Goal: Task Accomplishment & Management: Complete application form

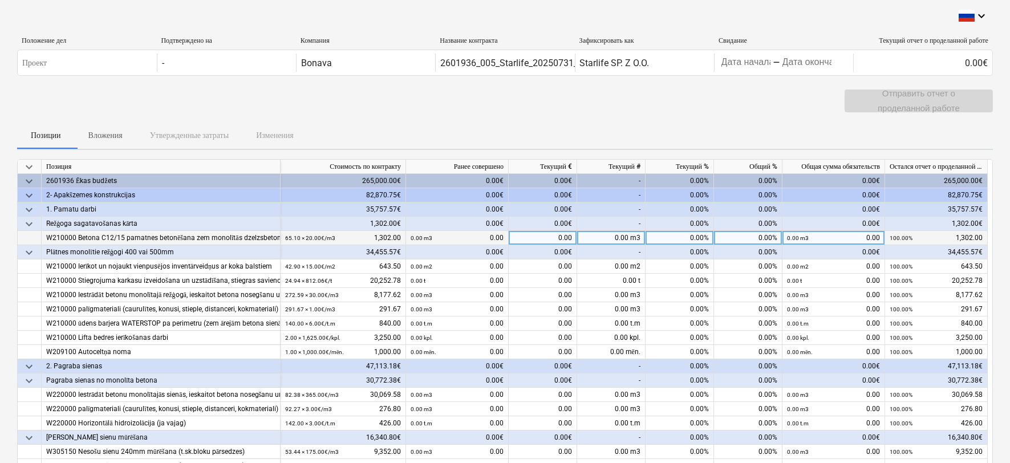
click at [668, 237] on div "0.00%" at bounding box center [679, 238] width 68 height 14
type input "100"
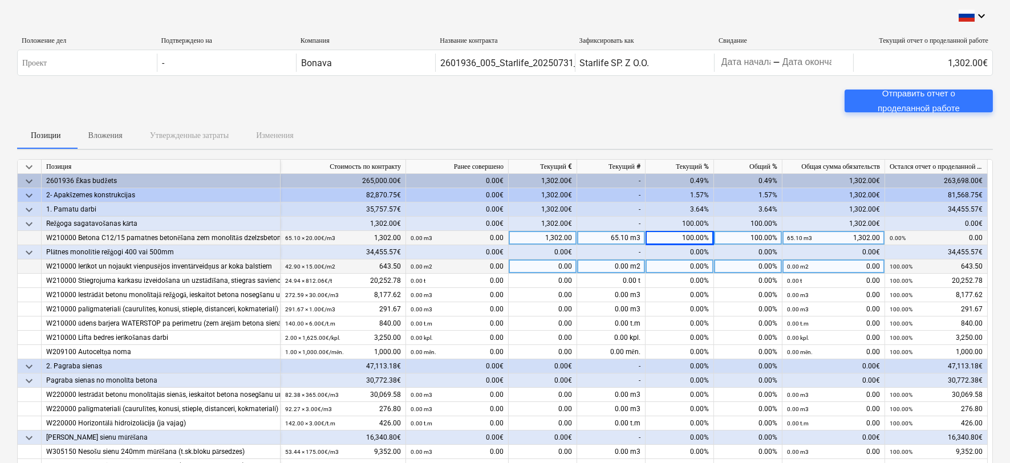
click at [688, 263] on div "0.00%" at bounding box center [679, 266] width 68 height 14
click at [688, 263] on input at bounding box center [679, 266] width 68 height 14
type input "100"
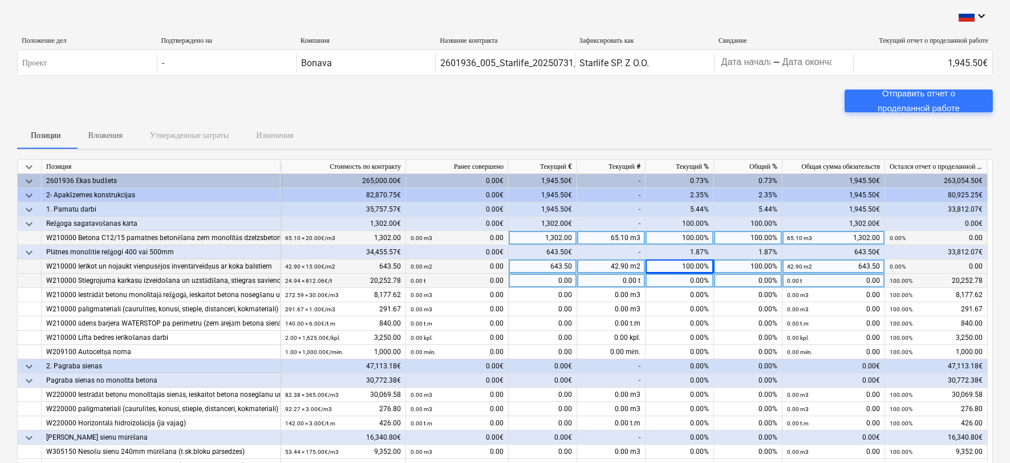
click at [681, 278] on div "0.00%" at bounding box center [679, 281] width 68 height 14
type input "100"
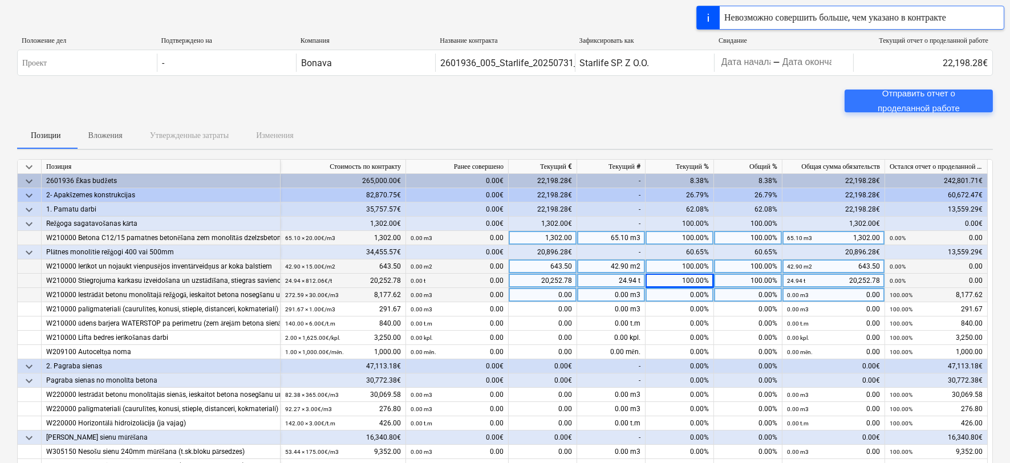
click at [690, 292] on div "0.00%" at bounding box center [679, 295] width 68 height 14
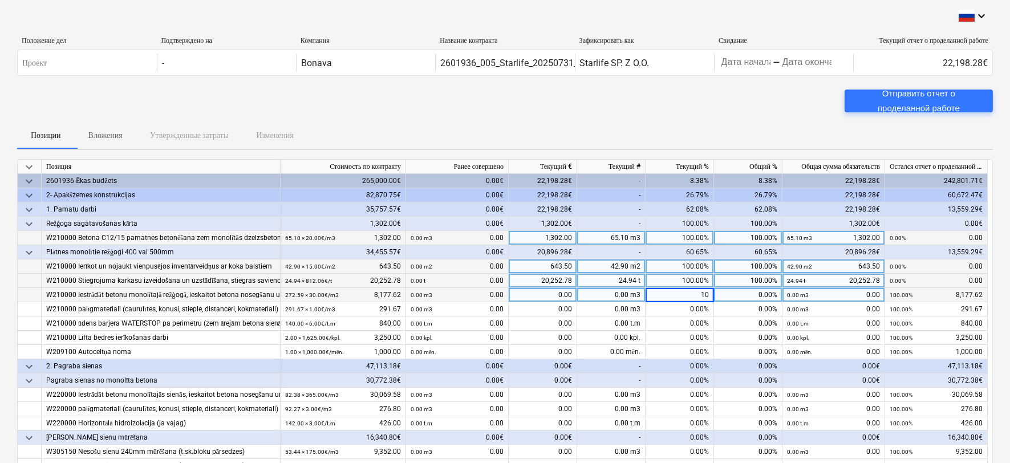
type input "100"
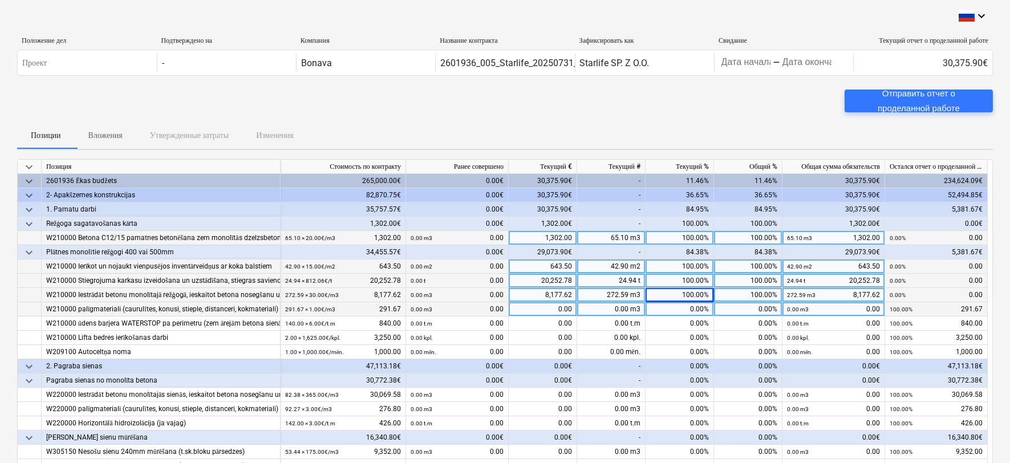
click at [677, 304] on div "0.00%" at bounding box center [679, 309] width 68 height 14
type input "100"
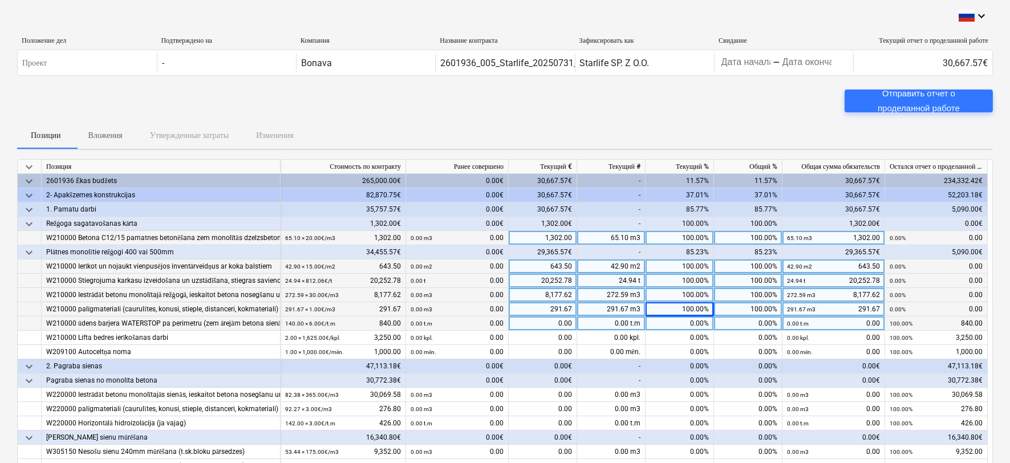
click at [688, 322] on div "0.00%" at bounding box center [679, 323] width 68 height 14
type input "100"
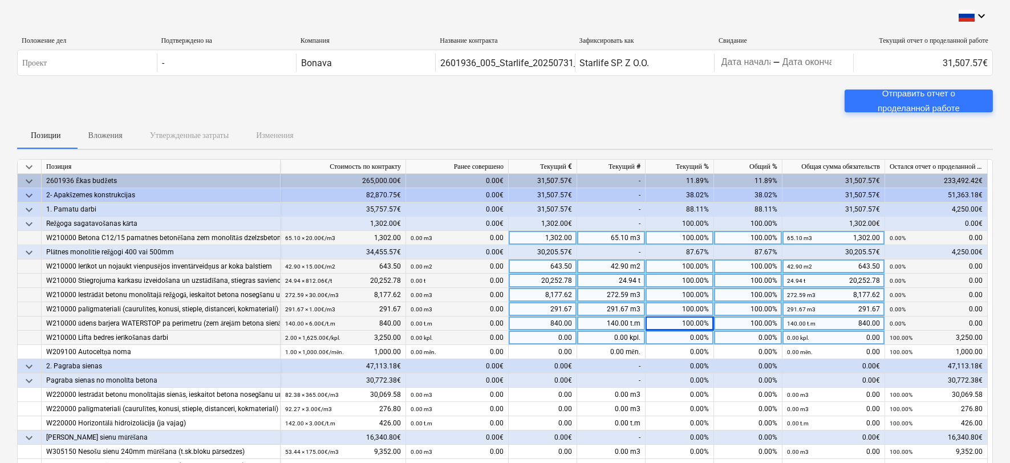
click at [690, 338] on div "0.00%" at bounding box center [679, 338] width 68 height 14
type input "100"
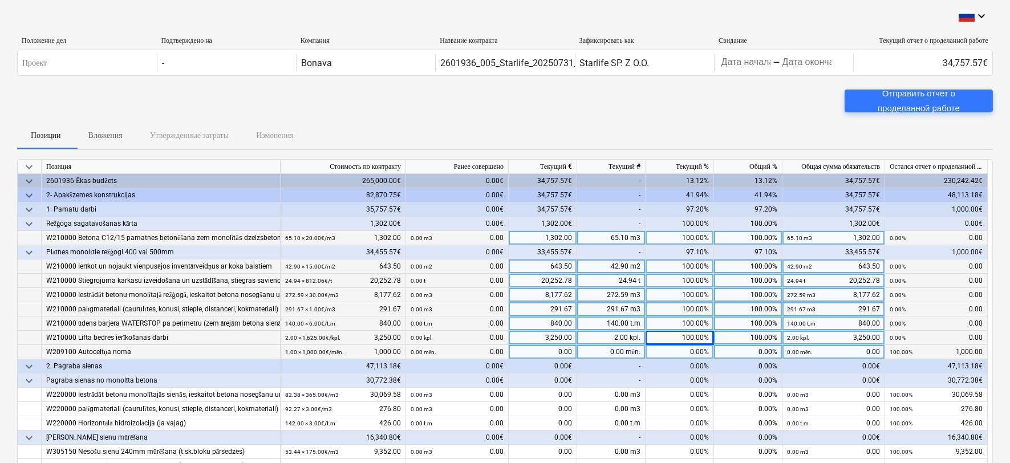
click at [697, 352] on div "0.00%" at bounding box center [679, 352] width 68 height 14
type input "100"
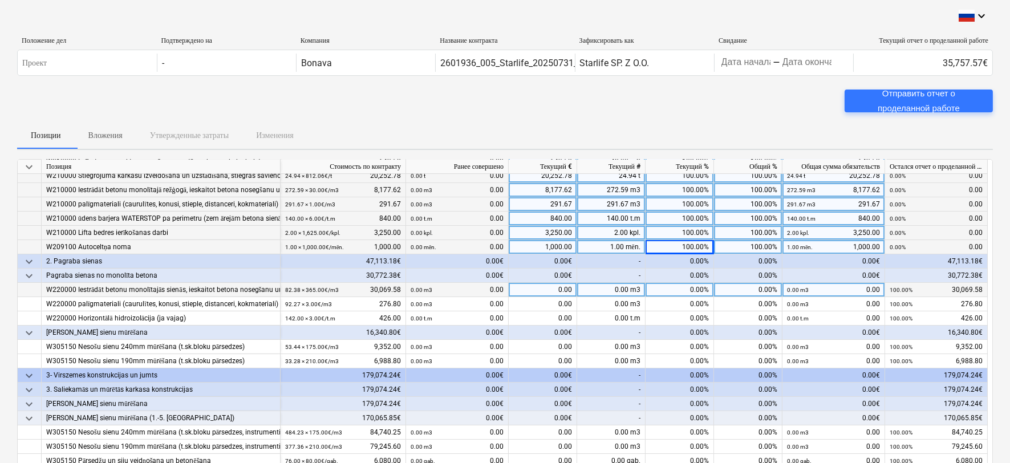
scroll to position [127, 0]
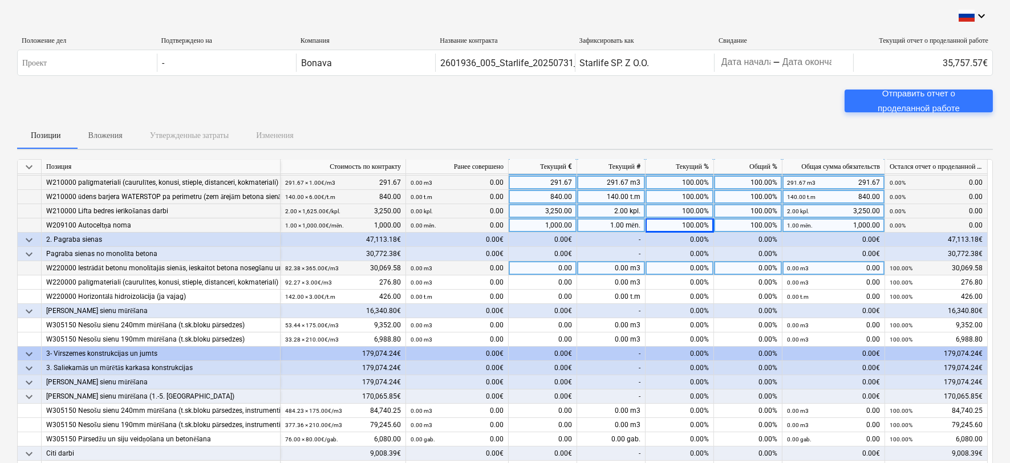
click at [692, 268] on div "0.00%" at bounding box center [679, 268] width 68 height 14
type input "40"
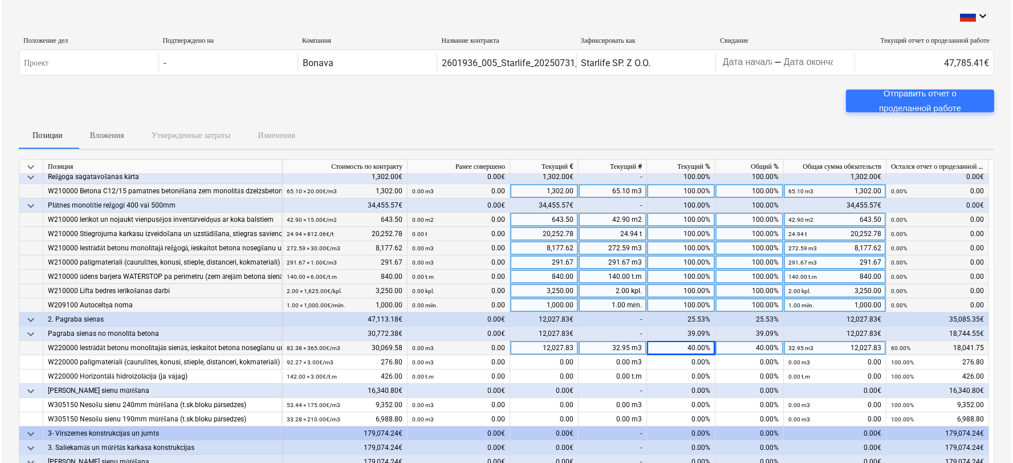
scroll to position [0, 0]
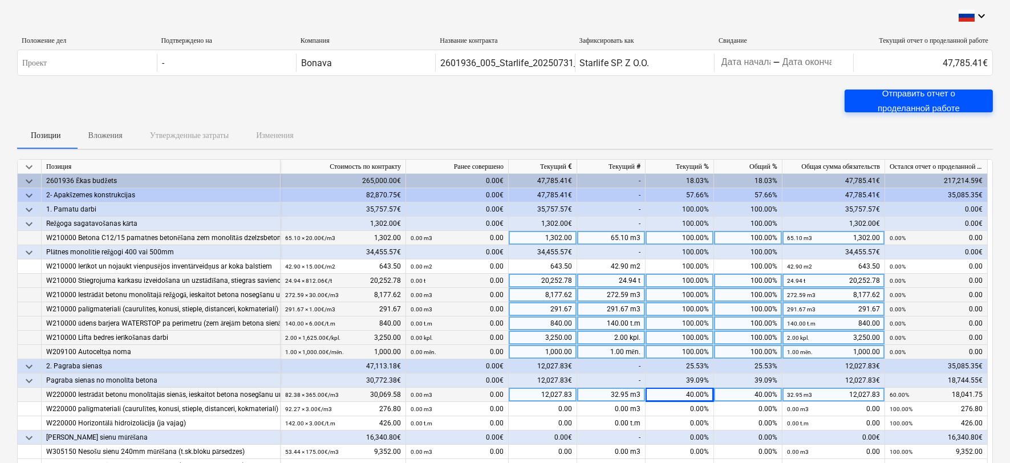
click at [910, 101] on div "Отправить отчет о проделанной работе" at bounding box center [918, 101] width 121 height 30
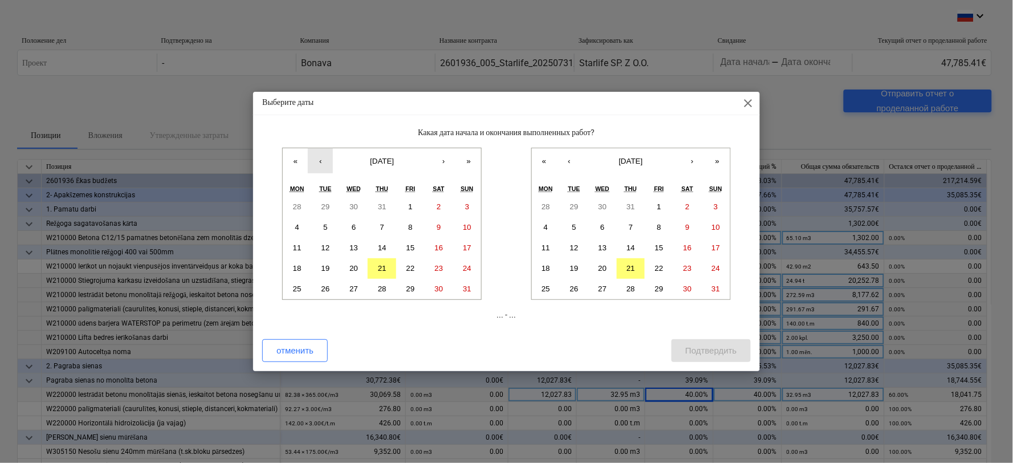
click at [326, 158] on button "‹" at bounding box center [320, 160] width 25 height 25
click at [547, 230] on abbr "4" at bounding box center [546, 227] width 4 height 9
click at [635, 267] on abbr "21" at bounding box center [631, 268] width 9 height 9
click at [407, 207] on button "4" at bounding box center [410, 207] width 29 height 21
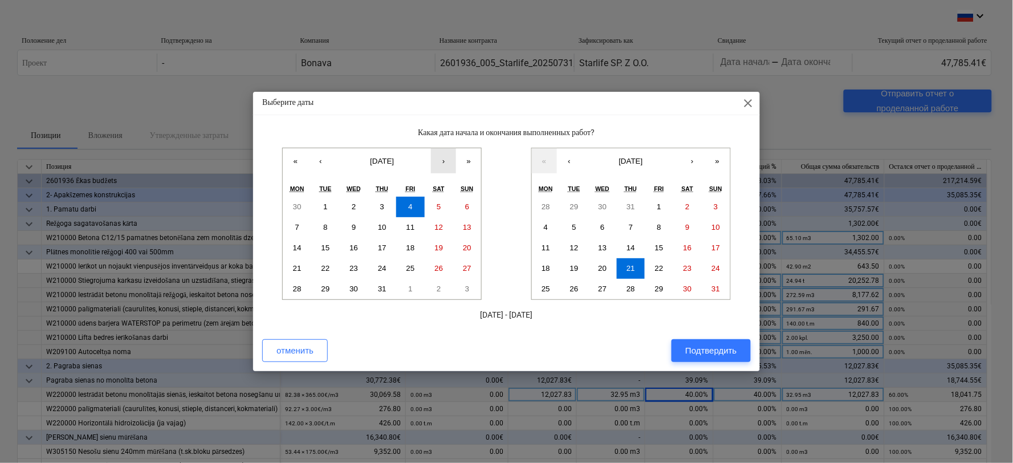
click at [440, 152] on button "›" at bounding box center [443, 160] width 25 height 25
click at [299, 225] on button "4" at bounding box center [297, 227] width 29 height 21
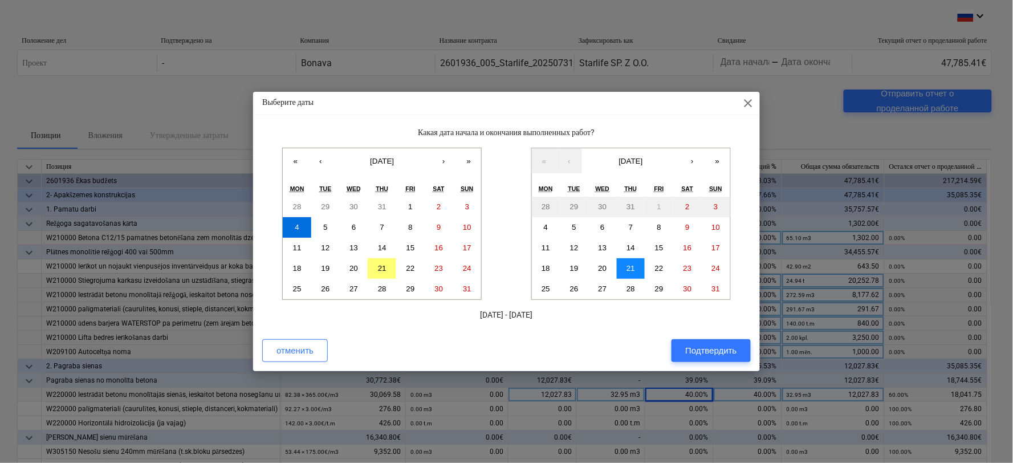
click at [627, 269] on abbr "21" at bounding box center [631, 268] width 9 height 9
click at [709, 344] on div "Подтвердить" at bounding box center [710, 350] width 51 height 15
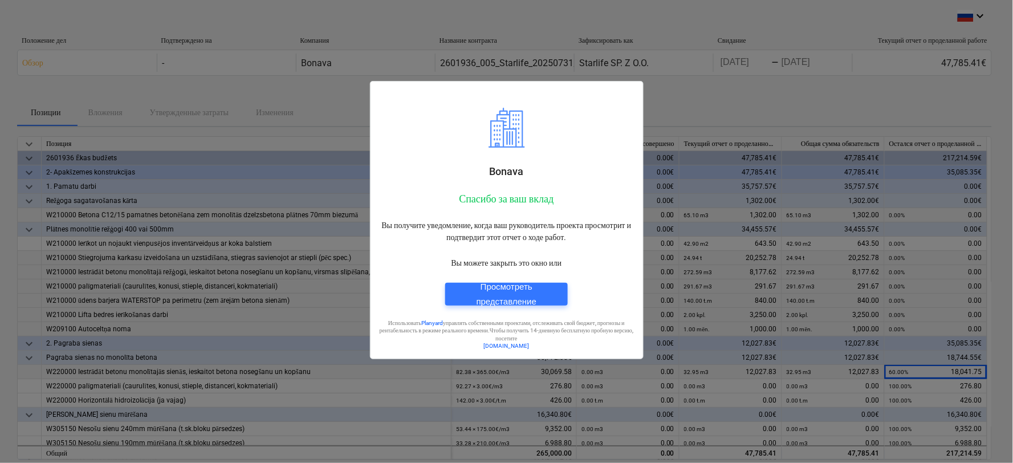
click at [767, 167] on div at bounding box center [506, 231] width 1013 height 463
click at [714, 78] on div at bounding box center [506, 231] width 1013 height 463
